Goal: Task Accomplishment & Management: Complete application form

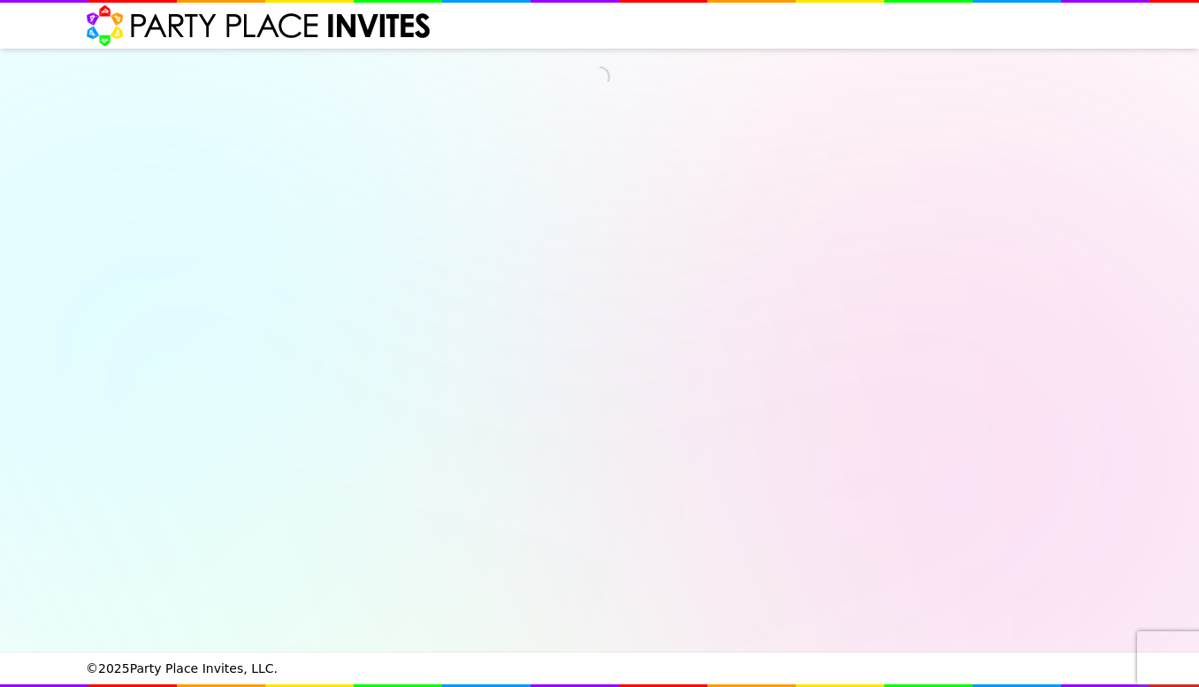
select select "540260"
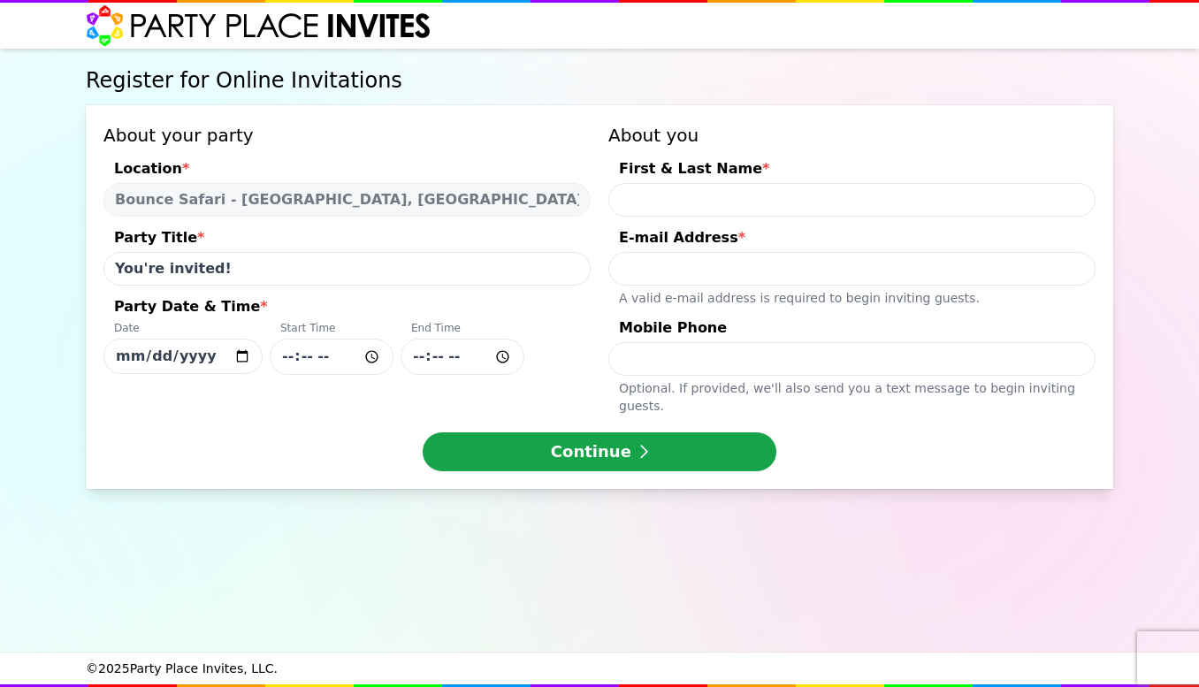
click at [237, 358] on input "[DATE]" at bounding box center [182, 356] width 159 height 35
type input "[DATE]"
click at [314, 358] on input "Party Date & Time * Date [DATE] Start Time End Time" at bounding box center [332, 357] width 124 height 36
click at [378, 355] on input "Party Date & Time * Date [DATE] Start Time End Time" at bounding box center [332, 357] width 124 height 36
type input "00:30"
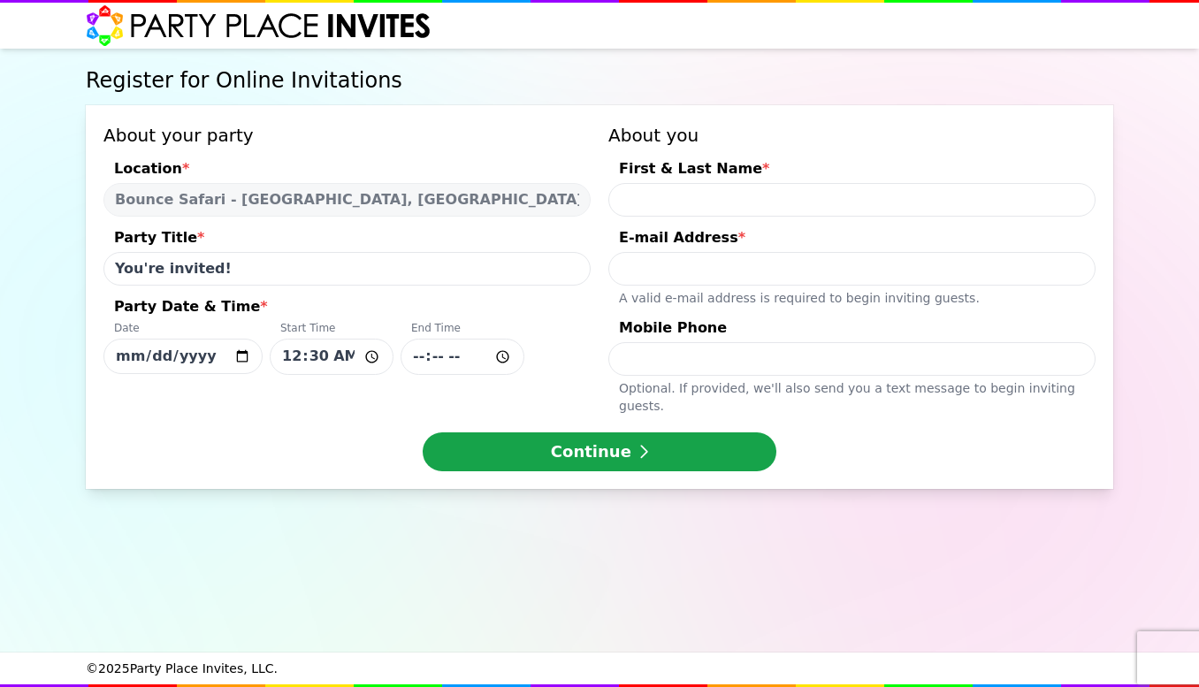
click at [416, 355] on input "Party Date & Time * Date [DATE] Start Time 00:30 End Time" at bounding box center [462, 357] width 124 height 36
click at [496, 356] on input "Party Date & Time * Date [DATE] Start Time 00:30 End Time" at bounding box center [462, 357] width 124 height 36
type input "02:26"
click at [371, 362] on input "00:30" at bounding box center [332, 357] width 124 height 36
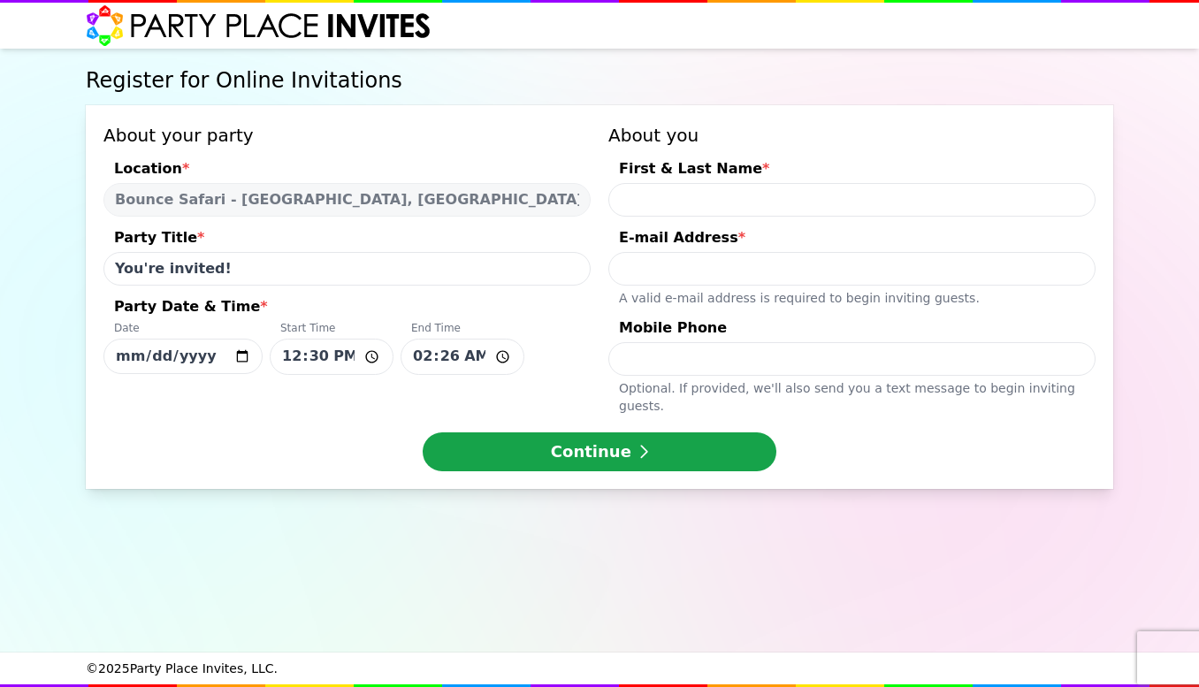
type input "12:30"
click at [504, 355] on input "02:26" at bounding box center [462, 357] width 124 height 36
click at [438, 360] on input "14:30" at bounding box center [462, 357] width 124 height 36
type input "14:15"
click at [556, 322] on div "Date [DATE] Start Time 12:30 End Time 14:15" at bounding box center [346, 348] width 487 height 54
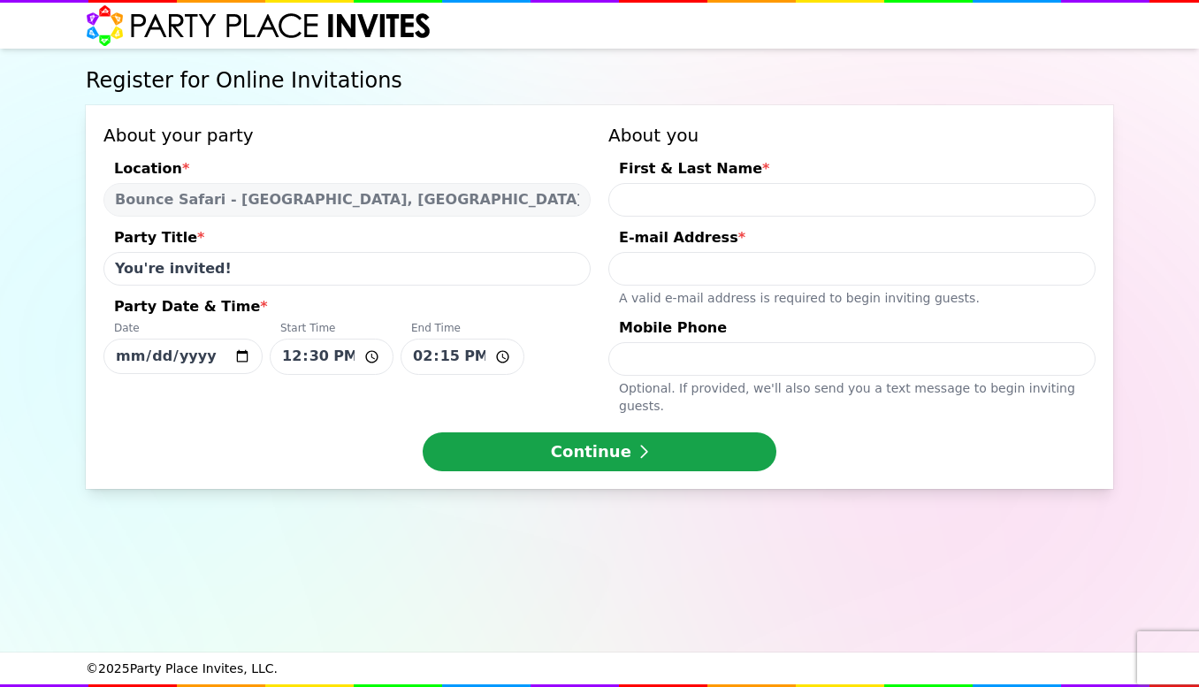
click at [263, 339] on input "[DATE]" at bounding box center [182, 356] width 159 height 35
click at [705, 203] on input "First & Last Name *" at bounding box center [851, 200] width 487 height 34
type input "[PERSON_NAME]"
click at [693, 261] on input "E-mail Address * A valid e-mail address is required to begin inviting guests." at bounding box center [851, 269] width 487 height 34
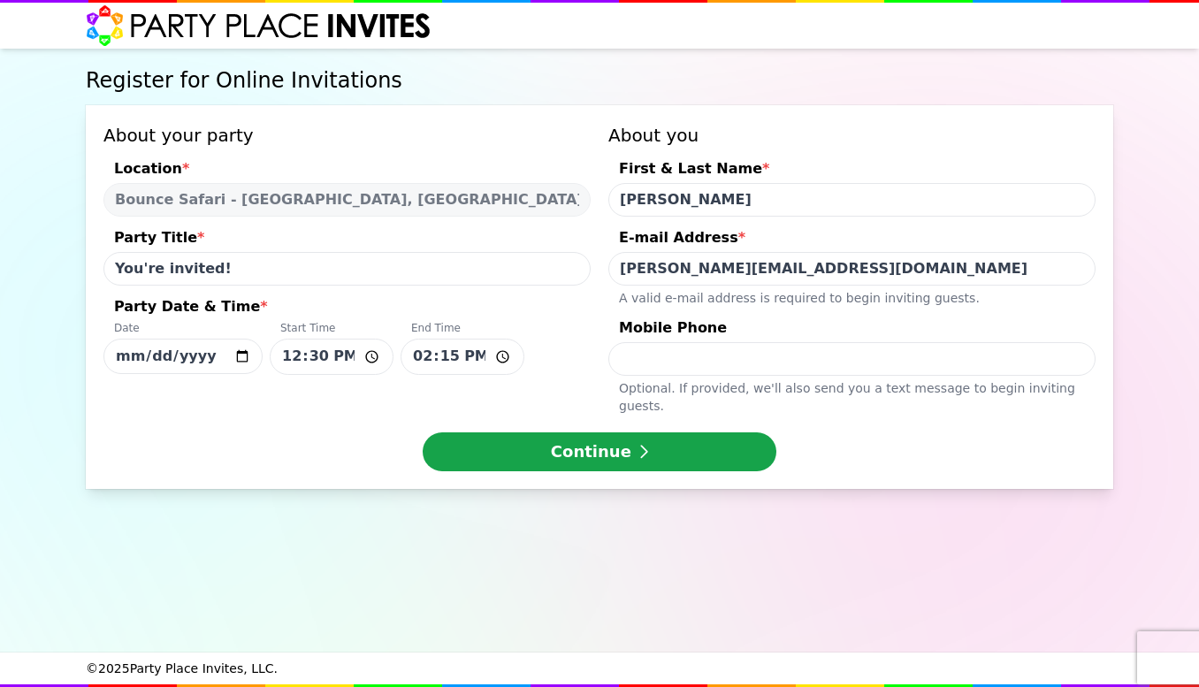
type input "[PERSON_NAME][EMAIL_ADDRESS][DOMAIN_NAME]"
click at [658, 353] on input "Mobile Phone Optional. If provided, we ' ll also send you a text message to beg…" at bounding box center [851, 359] width 487 height 34
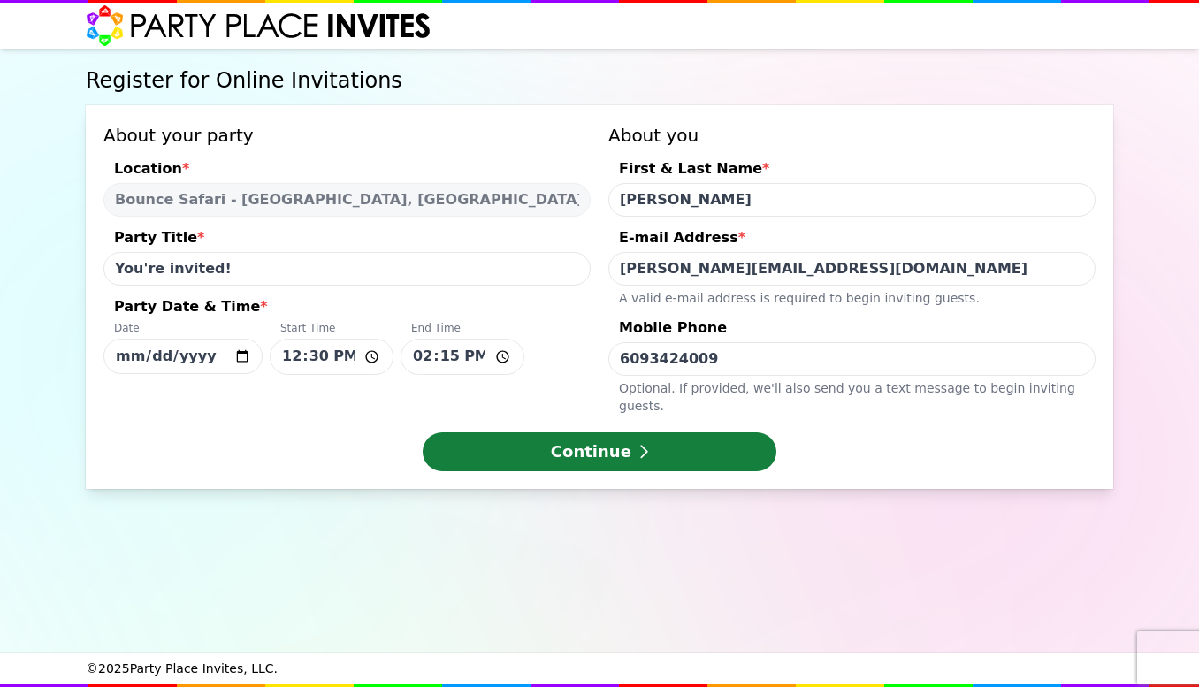
type input "6093424009"
click at [729, 432] on button "Continue" at bounding box center [600, 451] width 354 height 39
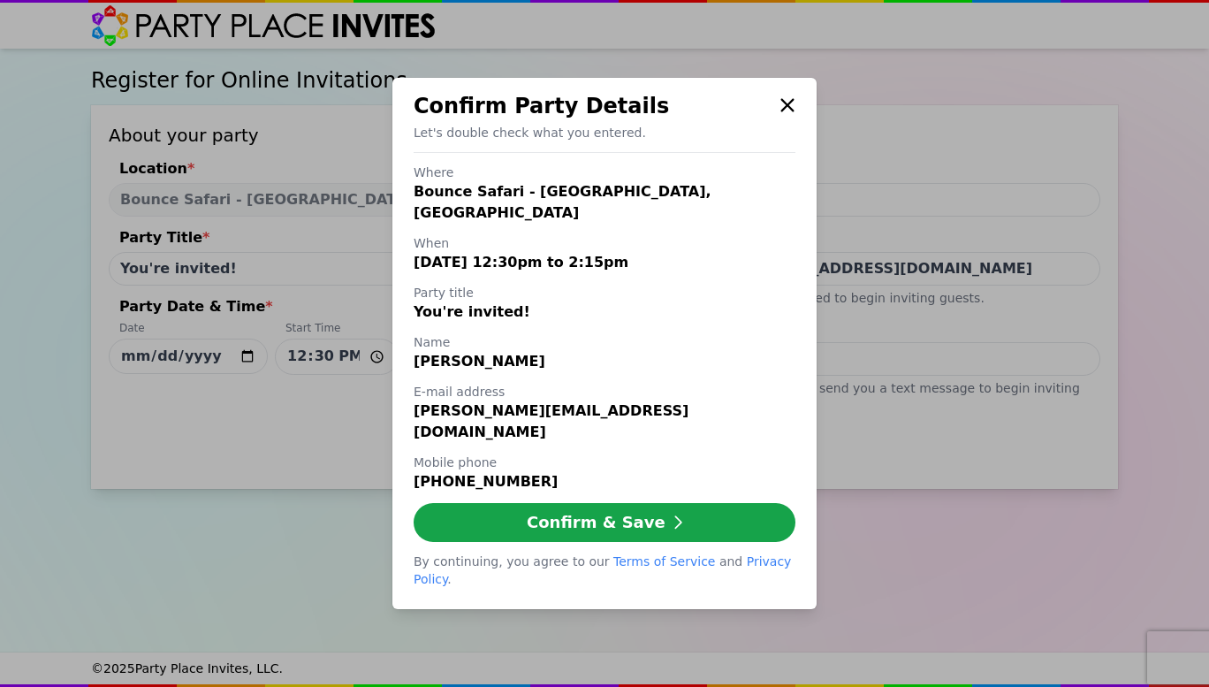
click at [792, 116] on icon at bounding box center [788, 105] width 16 height 21
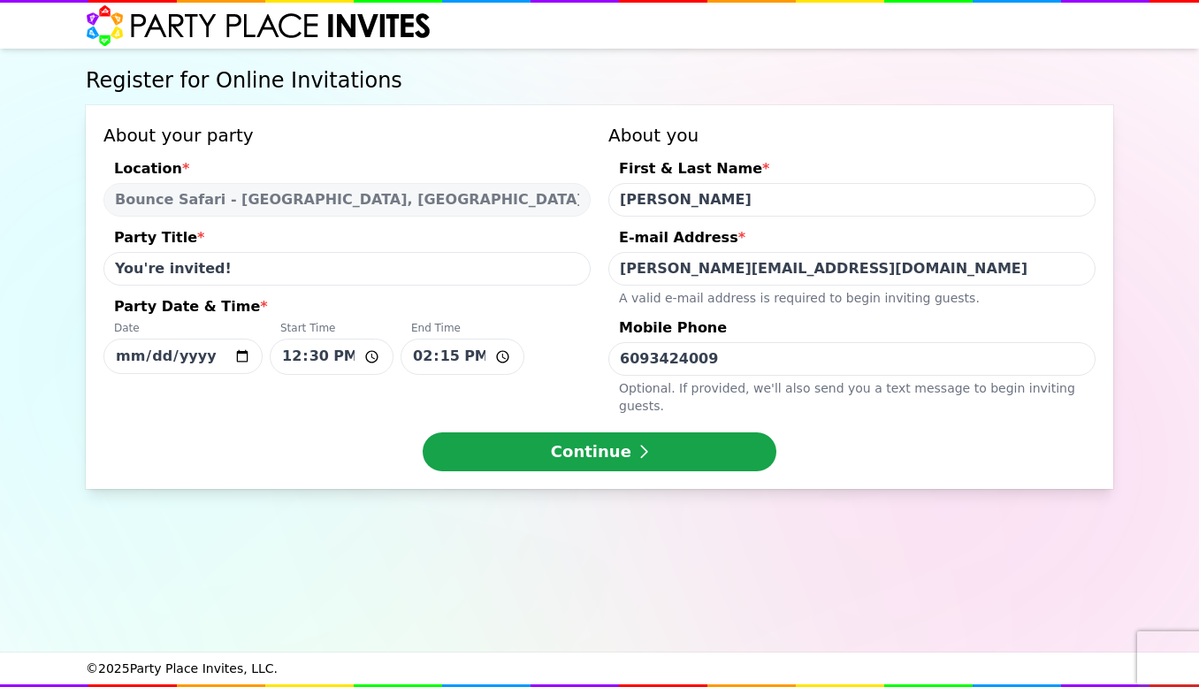
click at [243, 272] on input "You're invited!" at bounding box center [346, 269] width 487 height 34
type input "Y"
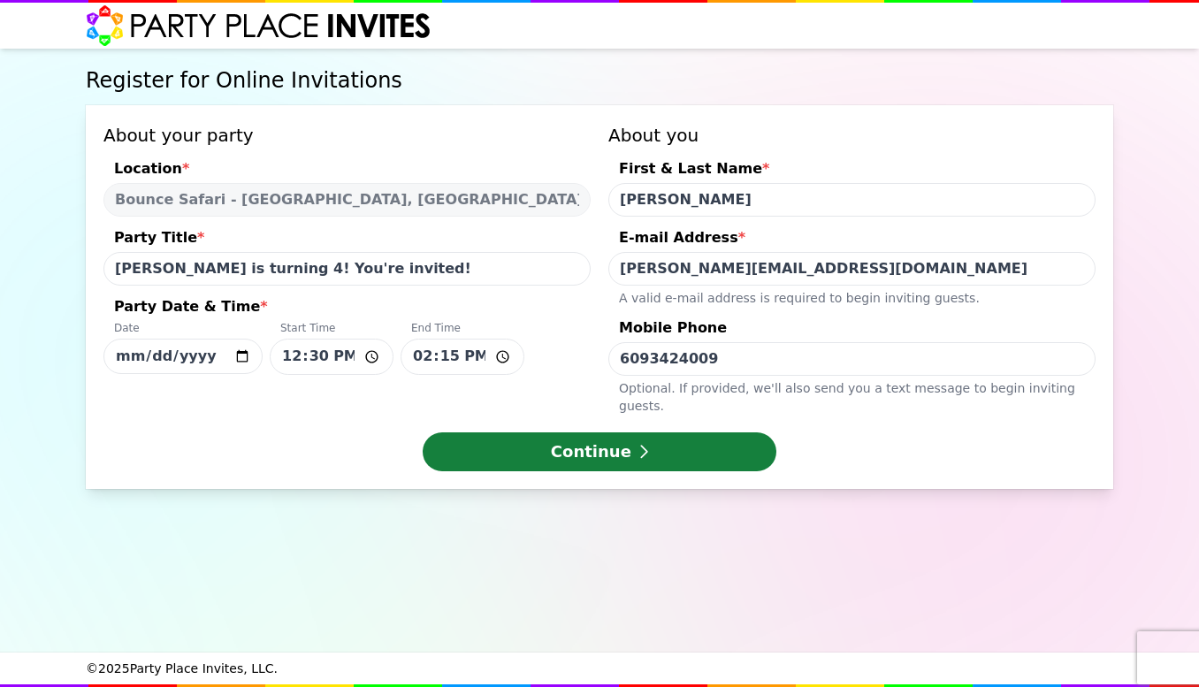
type input "[PERSON_NAME] is turning 4! You're invited!"
click at [591, 432] on button "Continue" at bounding box center [600, 451] width 354 height 39
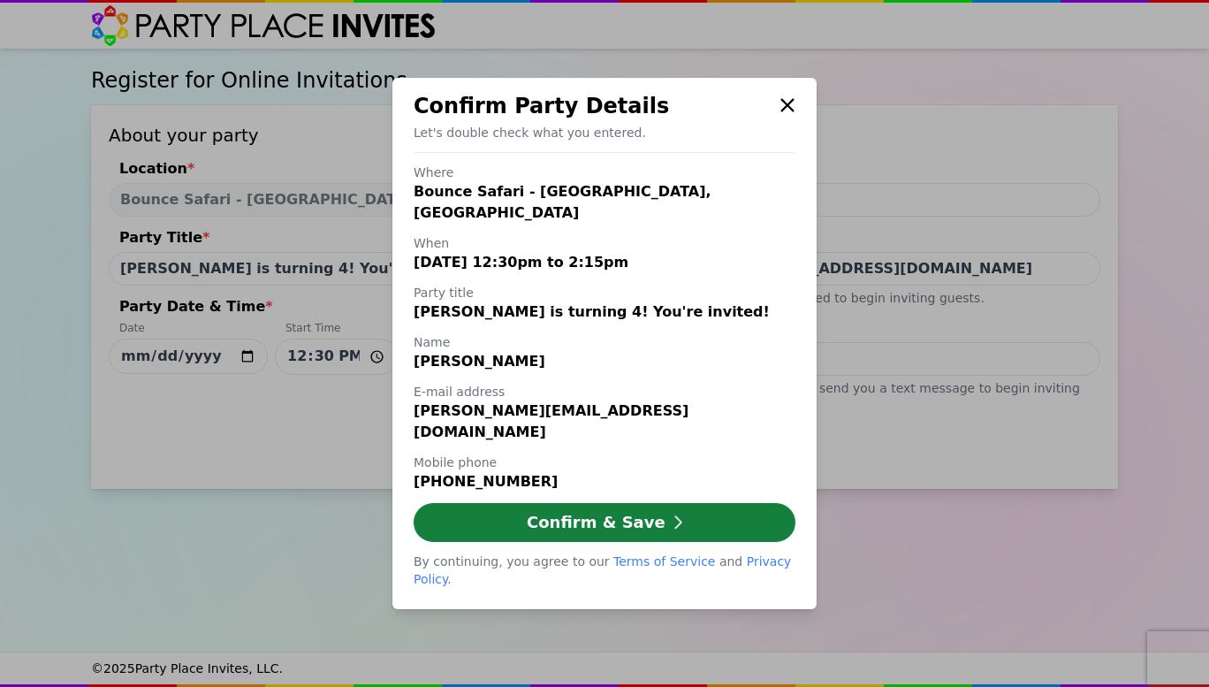
click at [475, 508] on button "Confirm & Save" at bounding box center [605, 522] width 382 height 39
